Goal: Task Accomplishment & Management: Complete application form

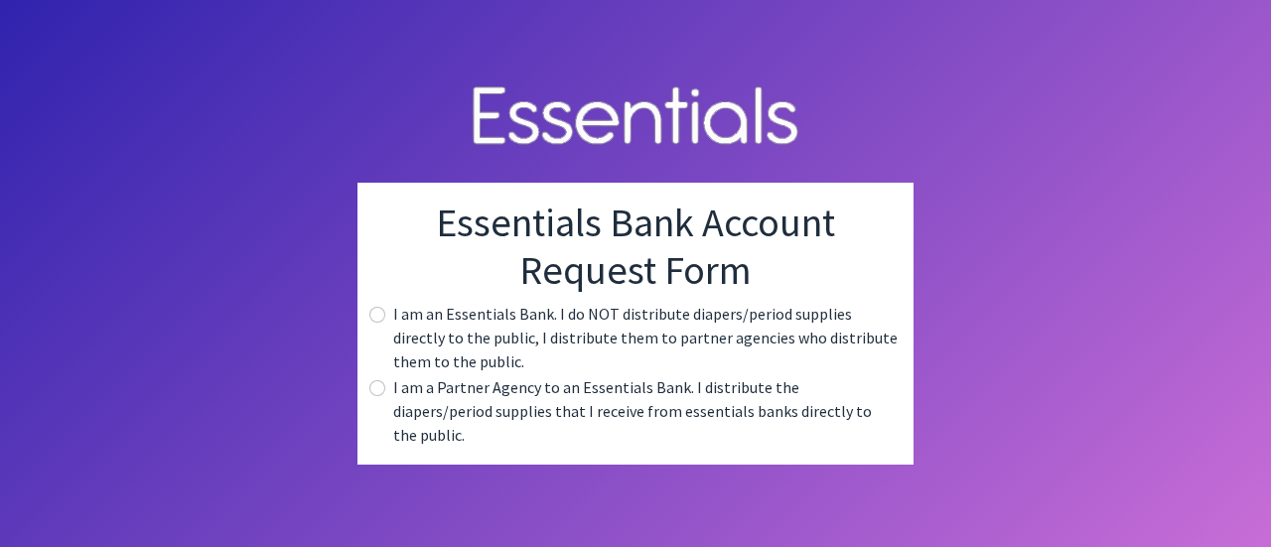
click at [386, 402] on div "I am a Partner Agency to an Essentials Bank. I distribute the diapers/period su…" at bounding box center [635, 410] width 524 height 71
click at [375, 394] on input "radio" at bounding box center [377, 388] width 16 height 16
radio input "true"
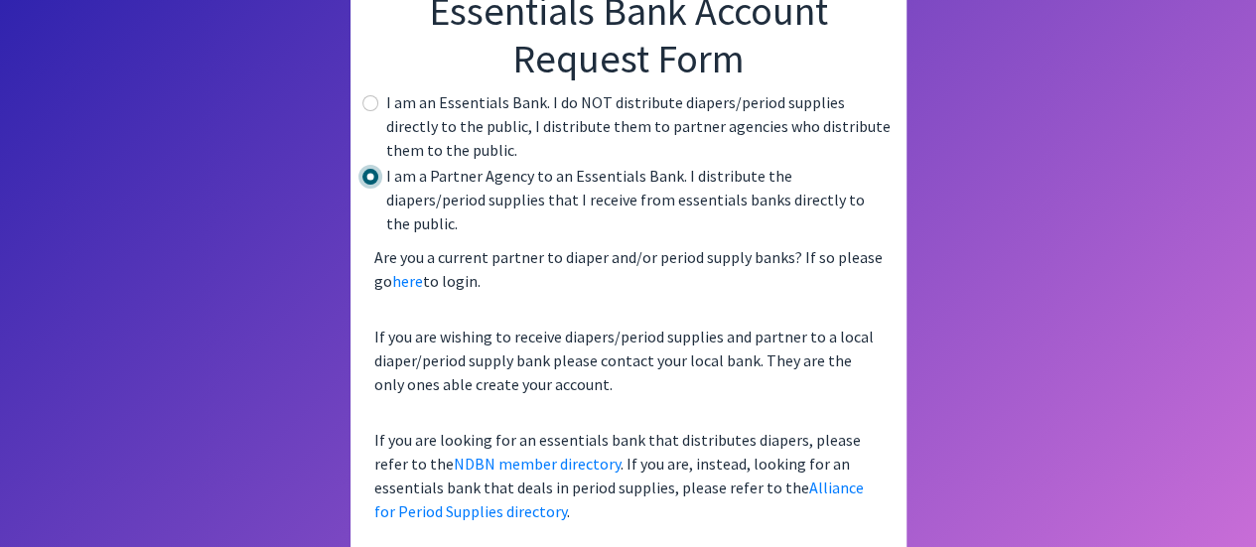
scroll to position [153, 0]
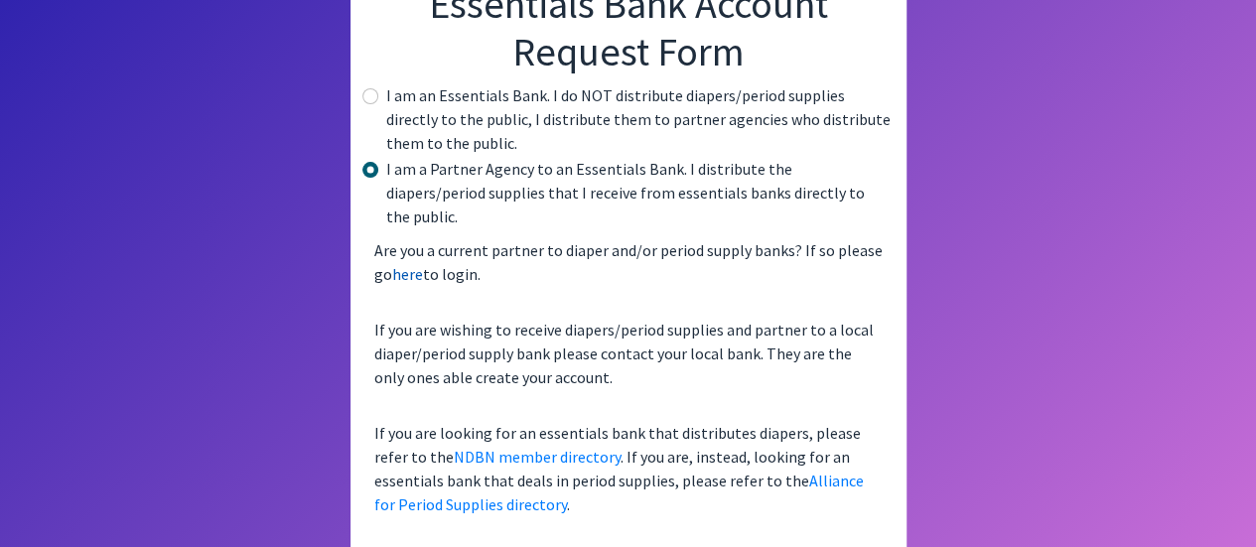
click at [409, 264] on link "here" at bounding box center [407, 274] width 31 height 20
